Goal: Transaction & Acquisition: Purchase product/service

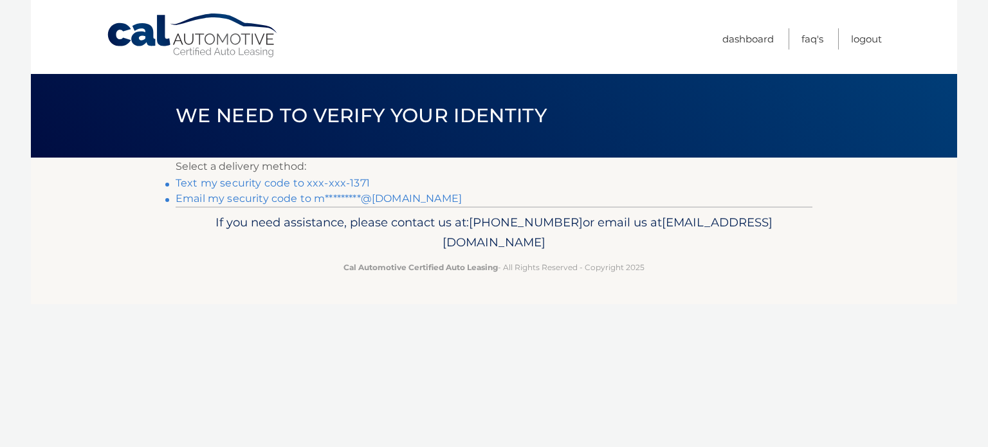
click at [277, 184] on link "Text my security code to xxx-xxx-1371" at bounding box center [273, 183] width 194 height 12
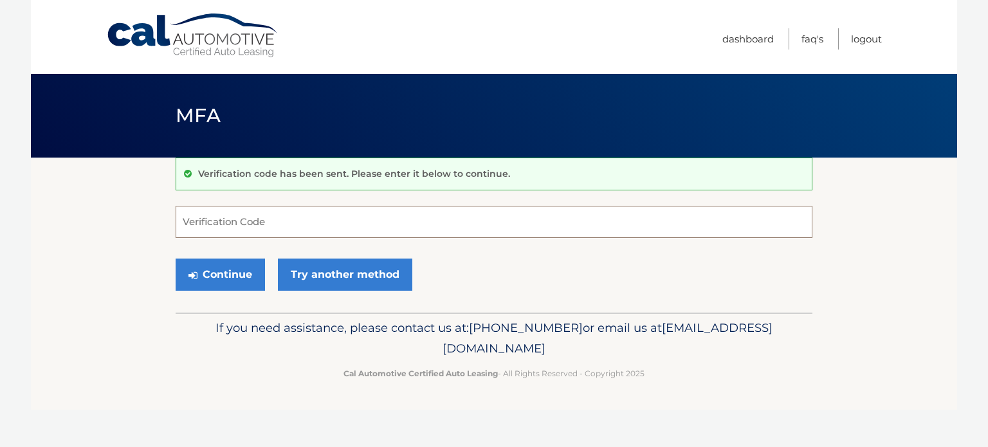
click at [275, 222] on input "Verification Code" at bounding box center [494, 222] width 637 height 32
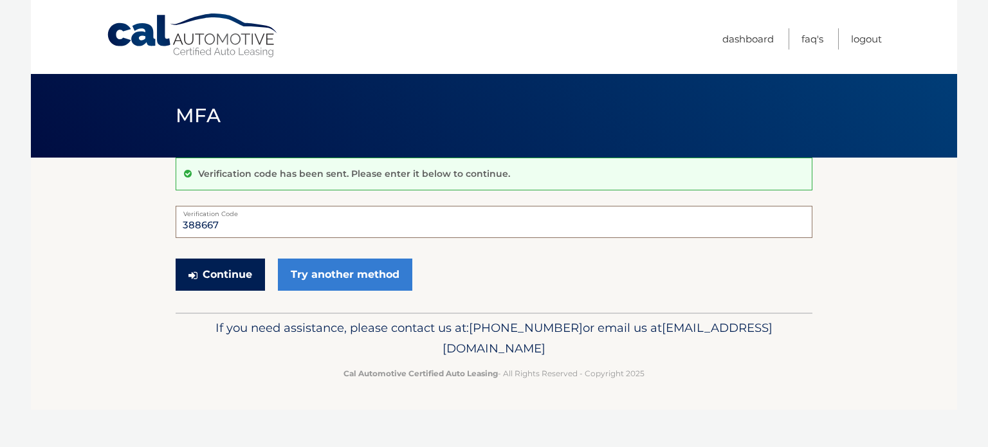
type input "388667"
click at [209, 269] on button "Continue" at bounding box center [220, 275] width 89 height 32
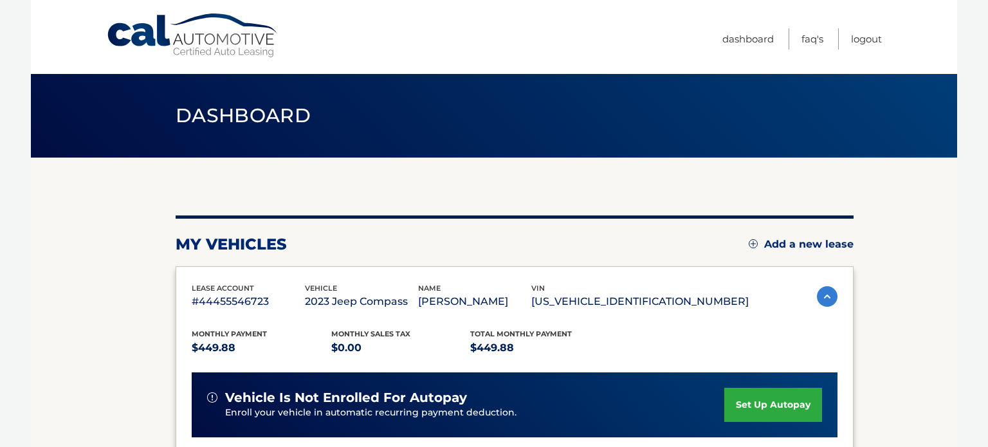
click at [171, 342] on section "my vehicles Add a new lease lease account #44455546723 vehicle 2023 Jeep Compas…" at bounding box center [494, 420] width 926 height 524
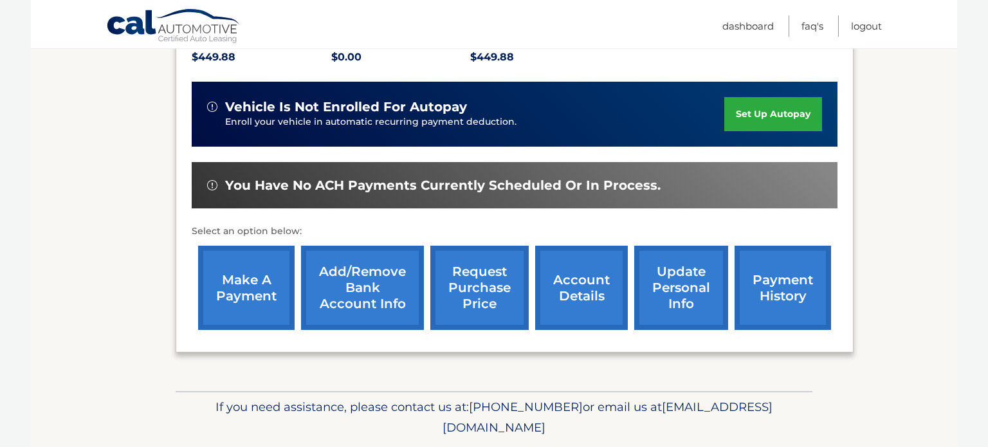
scroll to position [309, 0]
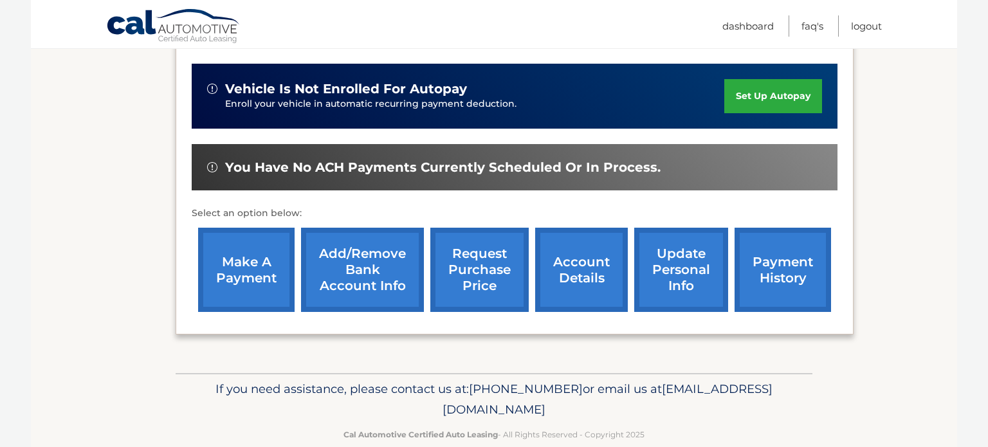
click at [239, 262] on link "make a payment" at bounding box center [246, 270] width 96 height 84
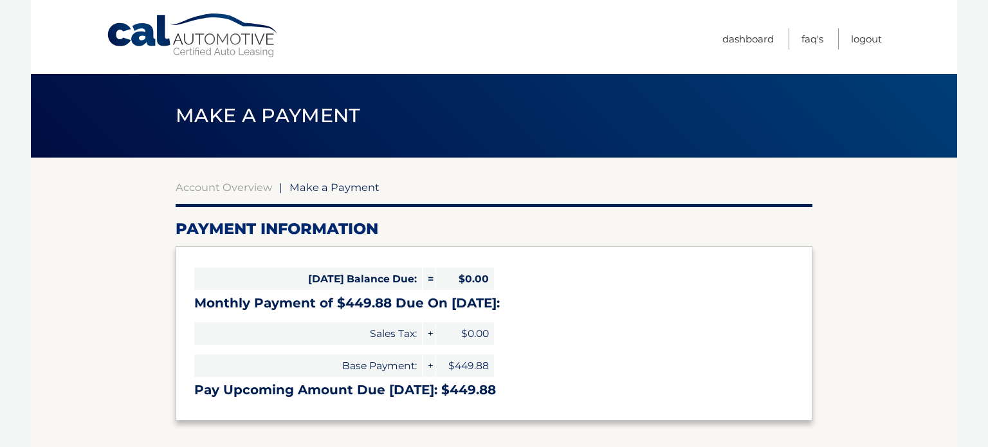
select select "NmIwZWUxNmYtYjBjZi00YTExLWFlZmEtNjYxODdjNWE5MDY2"
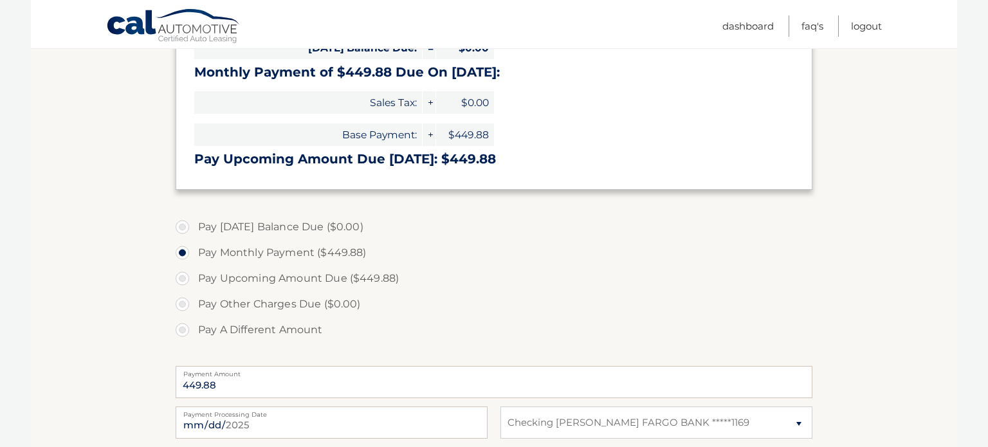
scroll to position [232, 0]
click at [129, 256] on section "Account Overview | Make a Payment Payment Information Today's Balance Due: = $0…" at bounding box center [494, 258] width 926 height 664
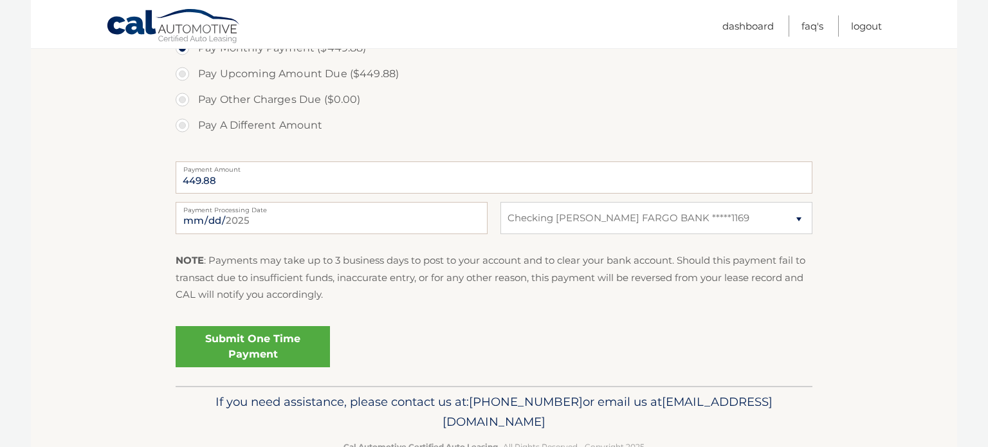
scroll to position [437, 0]
click at [266, 345] on link "Submit One Time Payment" at bounding box center [253, 344] width 154 height 41
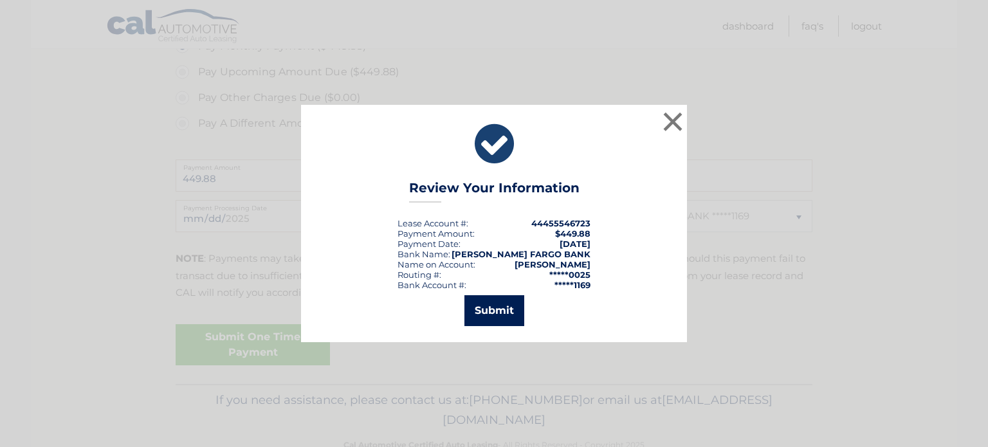
click at [499, 308] on button "Submit" at bounding box center [494, 310] width 60 height 31
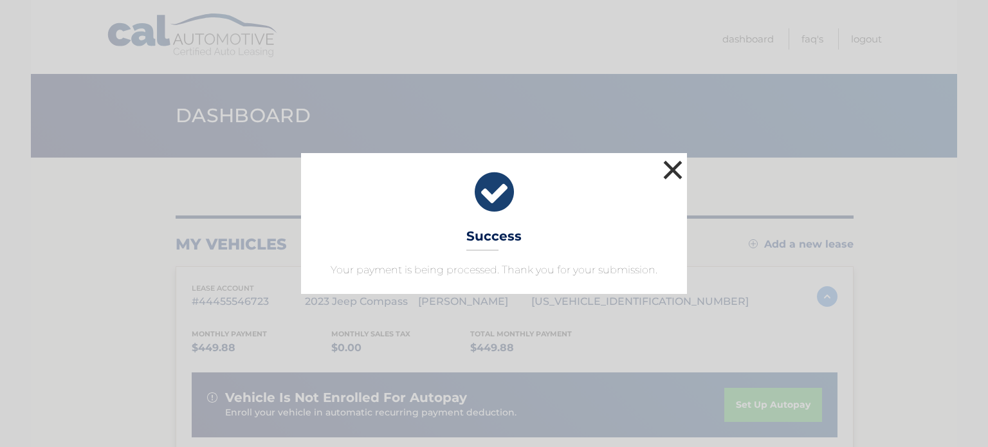
click at [665, 161] on button "×" at bounding box center [673, 170] width 26 height 26
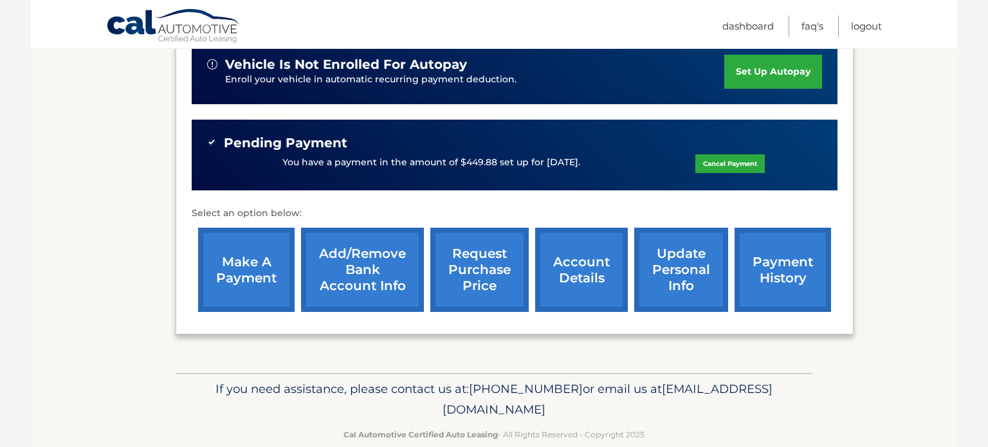
scroll to position [355, 0]
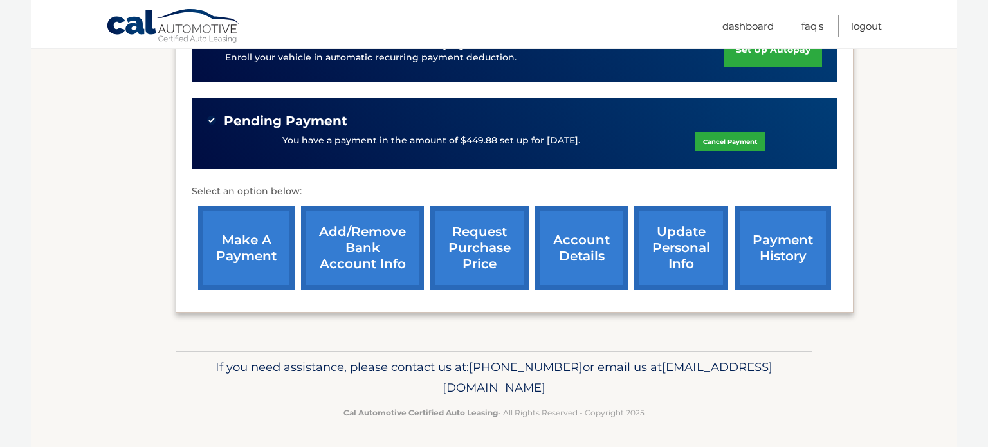
click at [474, 235] on link "request purchase price" at bounding box center [479, 248] width 98 height 84
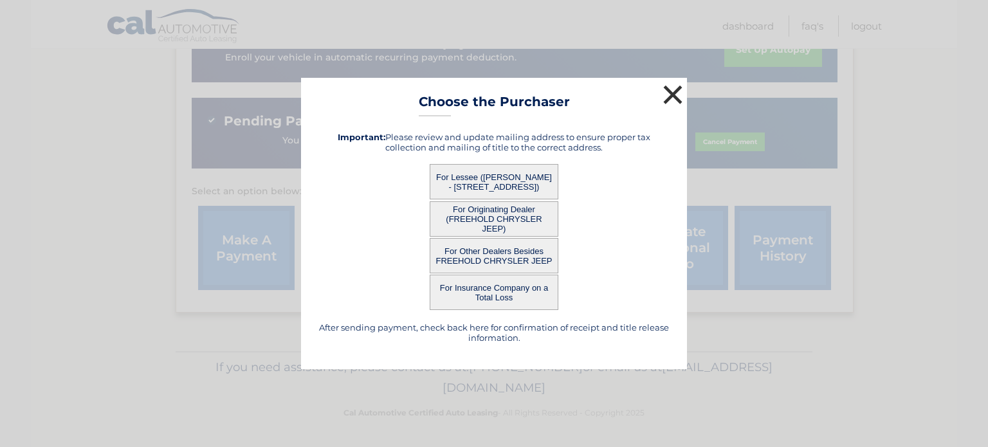
click at [671, 97] on button "×" at bounding box center [673, 95] width 26 height 26
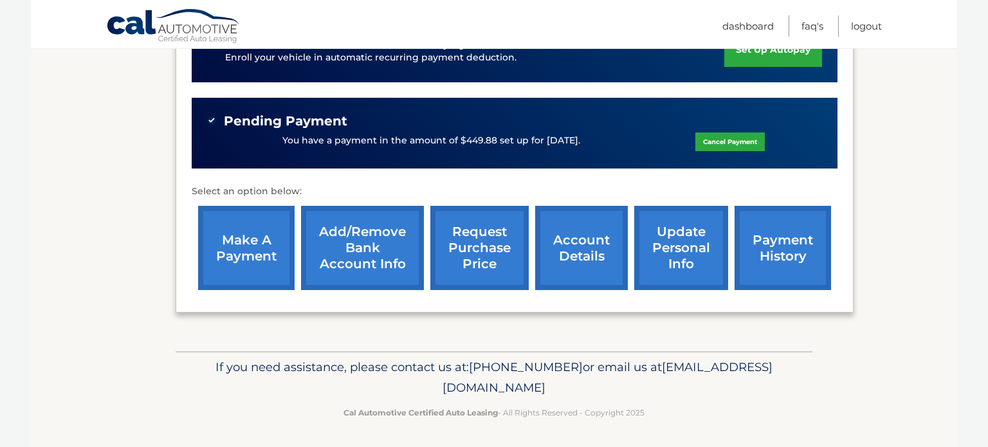
click at [582, 250] on link "account details" at bounding box center [581, 248] width 93 height 84
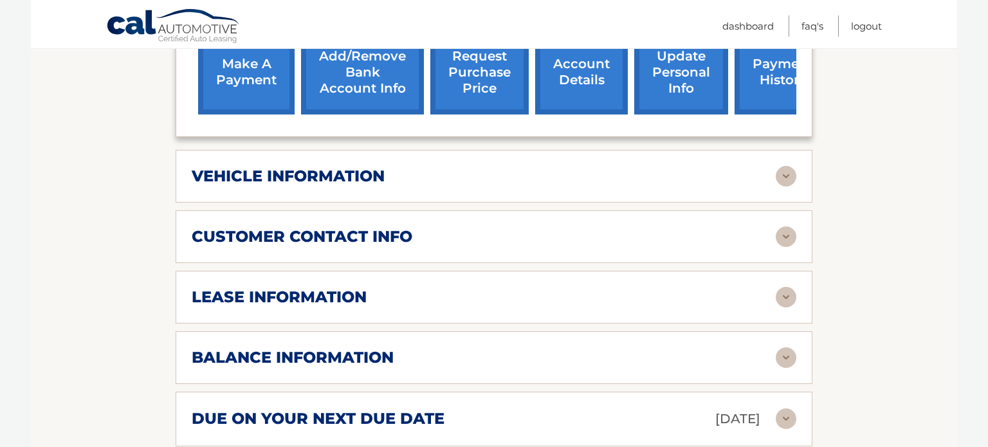
scroll to position [592, 0]
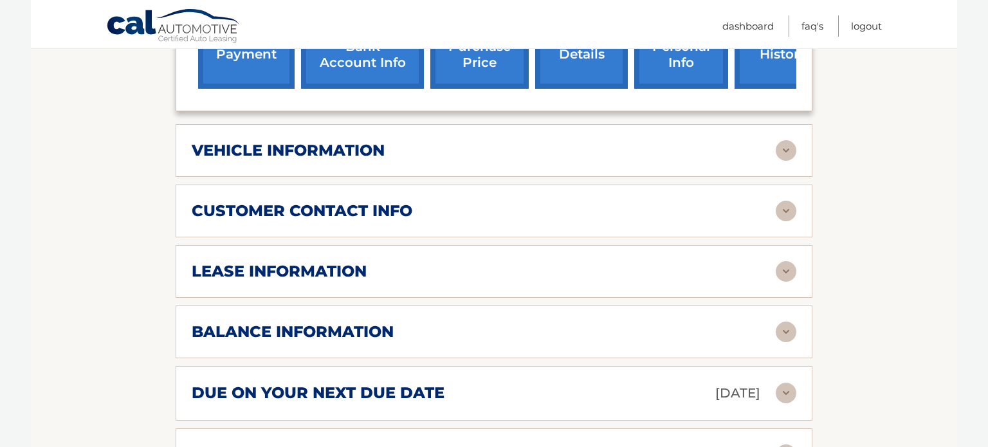
click at [582, 322] on div "balance information" at bounding box center [484, 331] width 584 height 19
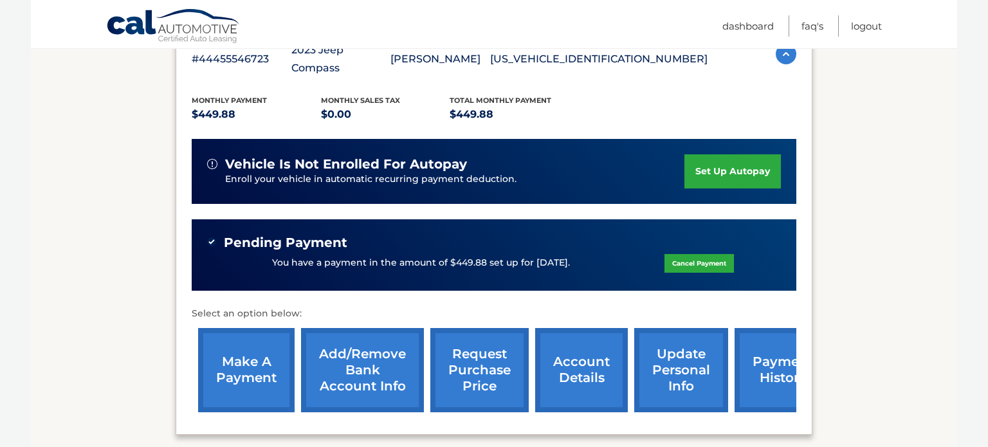
scroll to position [257, 0]
